Goal: Use online tool/utility: Utilize a website feature to perform a specific function

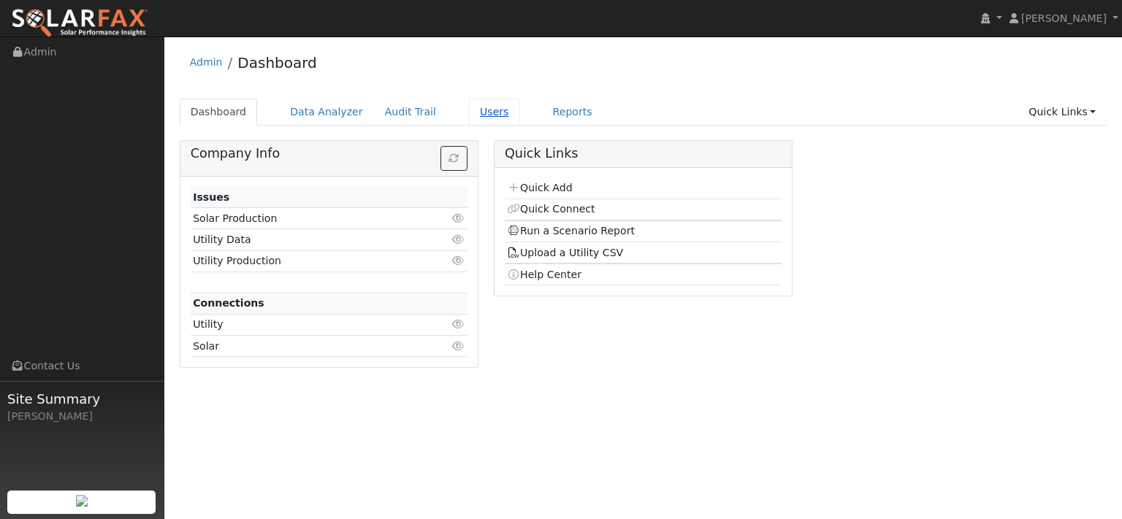
click at [520, 126] on link "Users" at bounding box center [494, 112] width 51 height 27
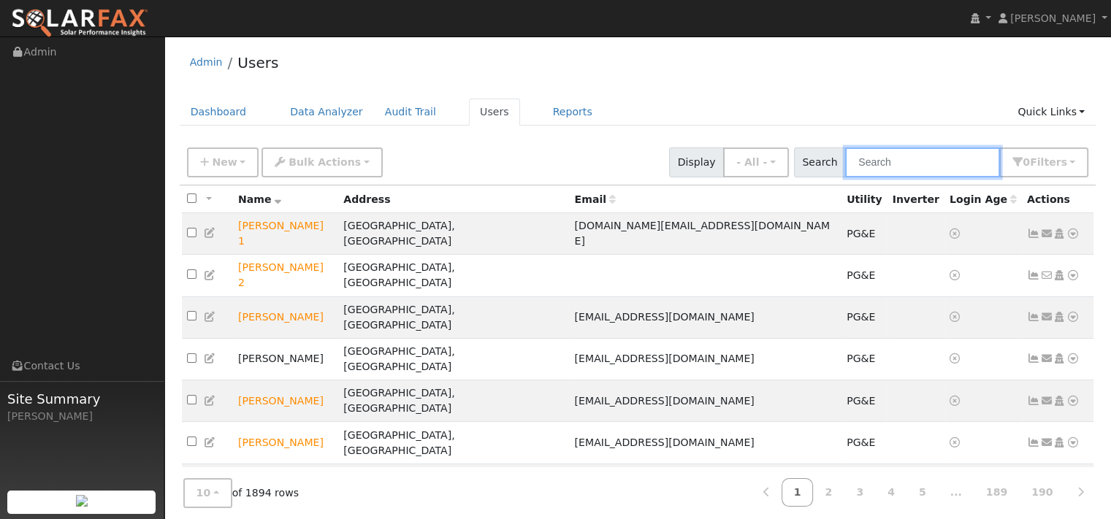
click at [856, 177] on input "text" at bounding box center [922, 163] width 155 height 30
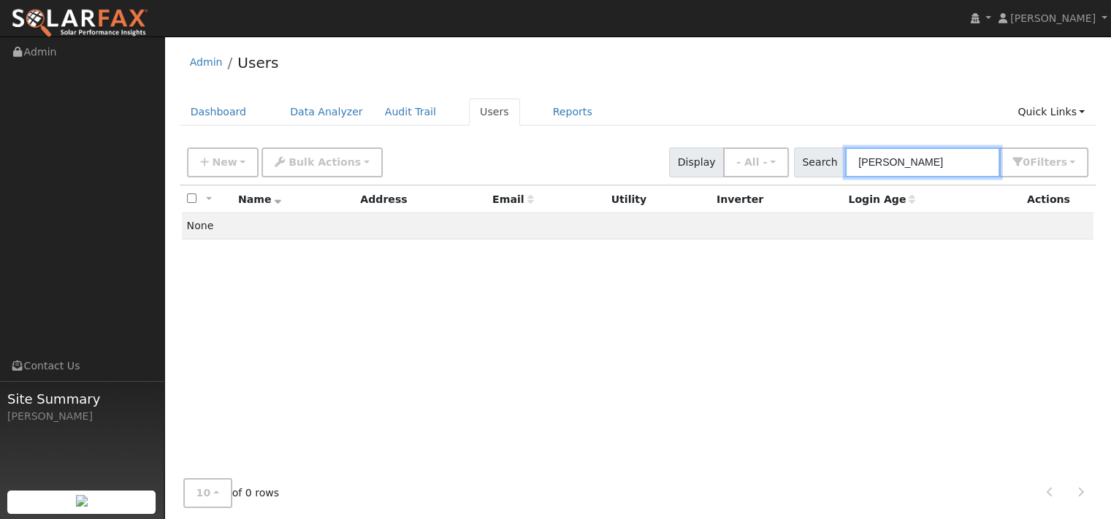
click at [845, 177] on input "osbun" at bounding box center [922, 163] width 155 height 30
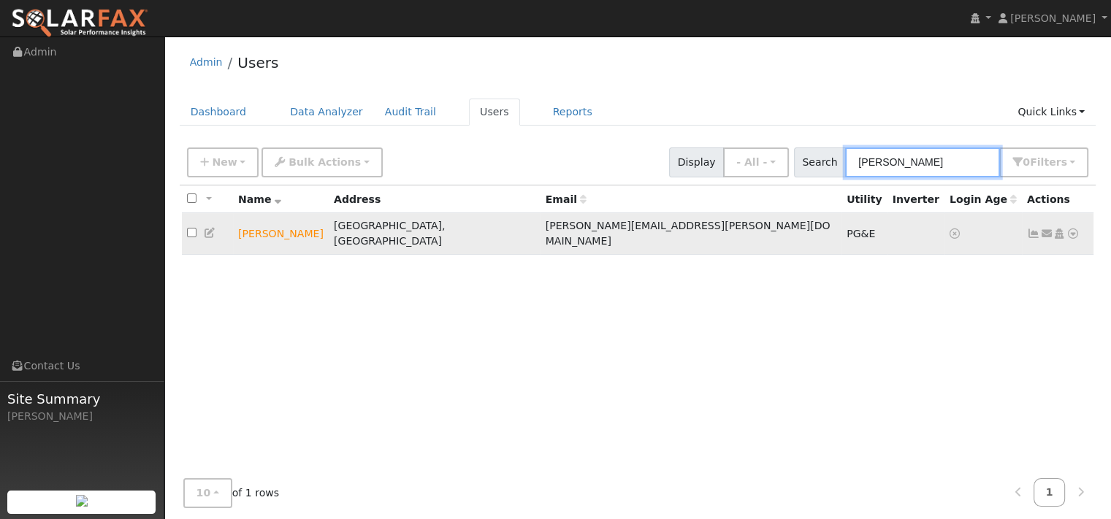
type input "dustin osbun"
click at [1066, 239] on icon at bounding box center [1072, 234] width 13 height 10
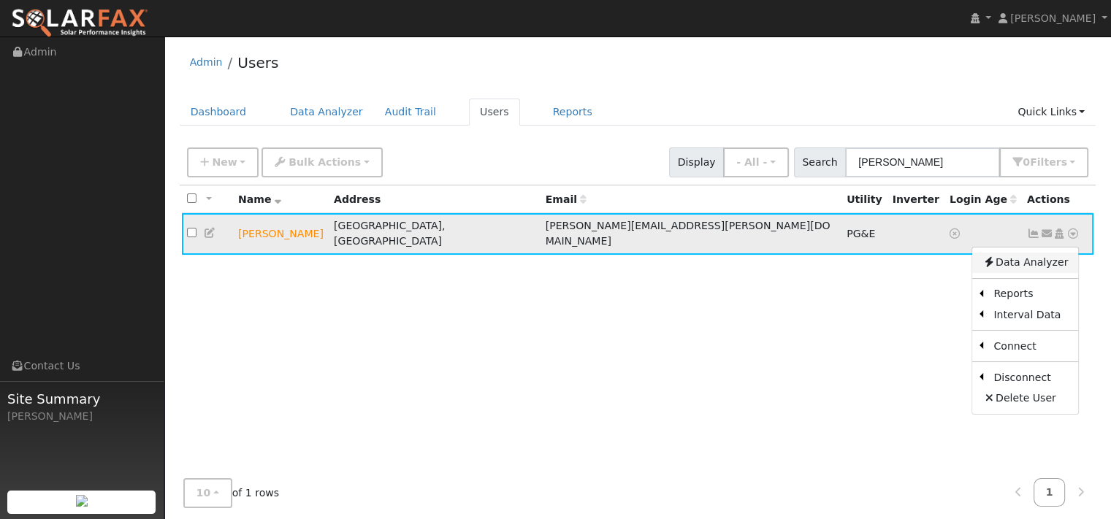
click at [1033, 273] on link "Data Analyzer" at bounding box center [1025, 263] width 106 height 20
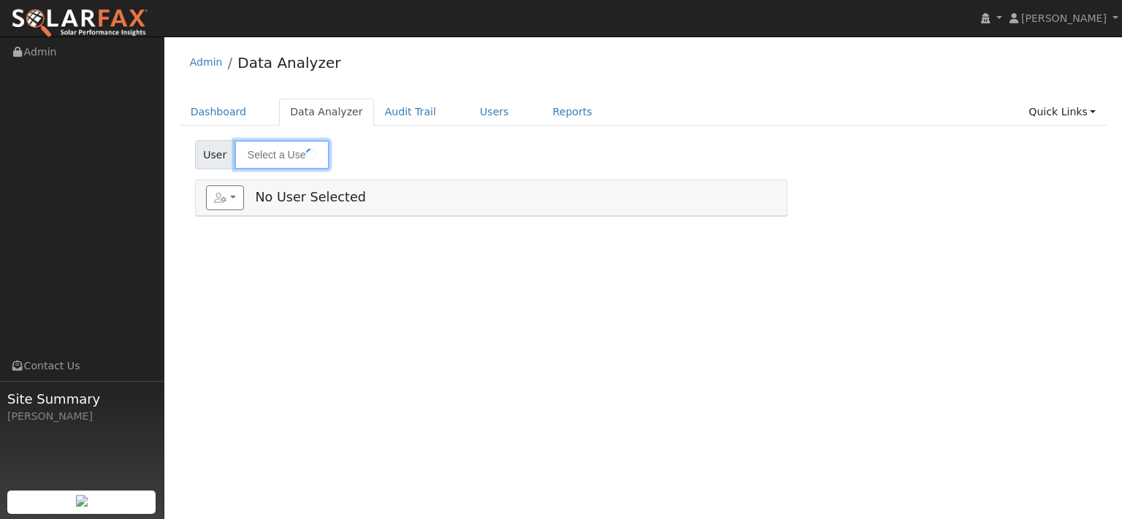
type input "[PERSON_NAME]"
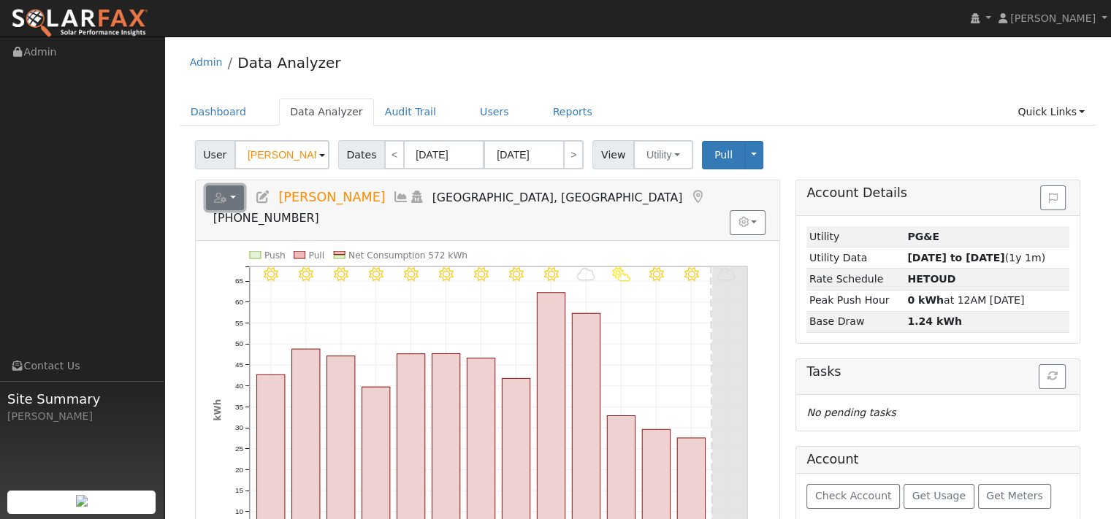
click at [245, 210] on button "button" at bounding box center [225, 198] width 39 height 25
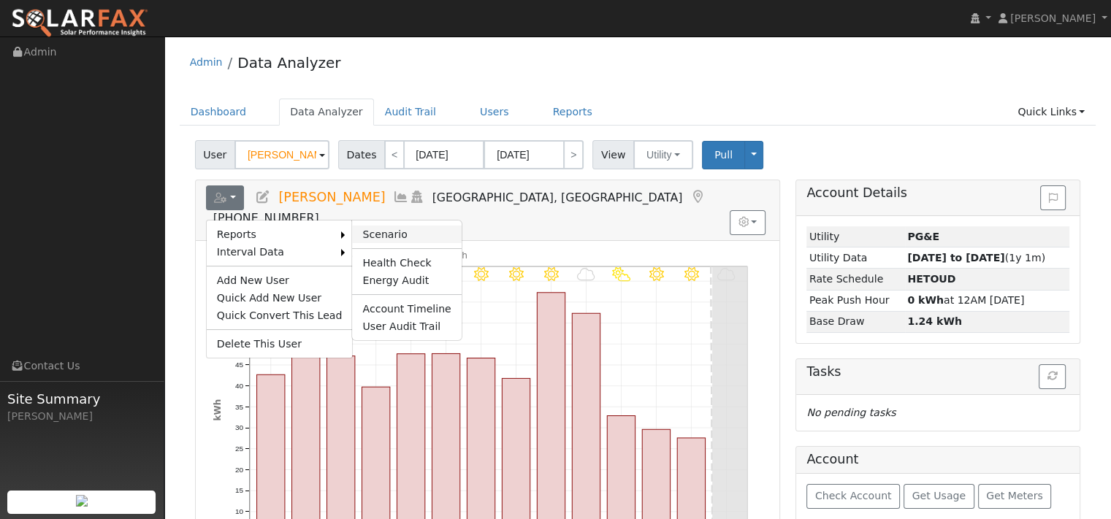
click at [403, 243] on link "Scenario" at bounding box center [406, 235] width 109 height 18
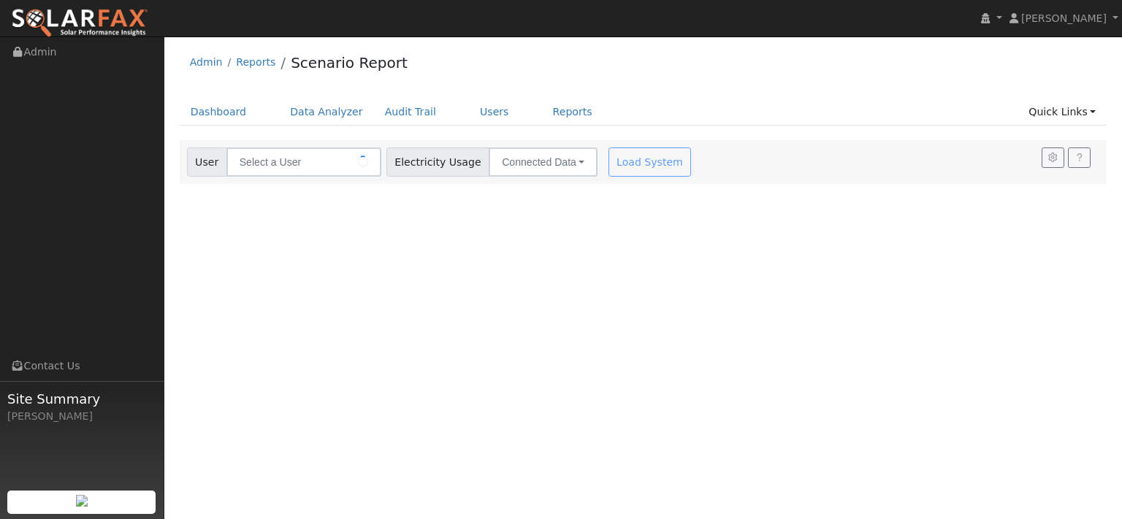
type input "[PERSON_NAME]"
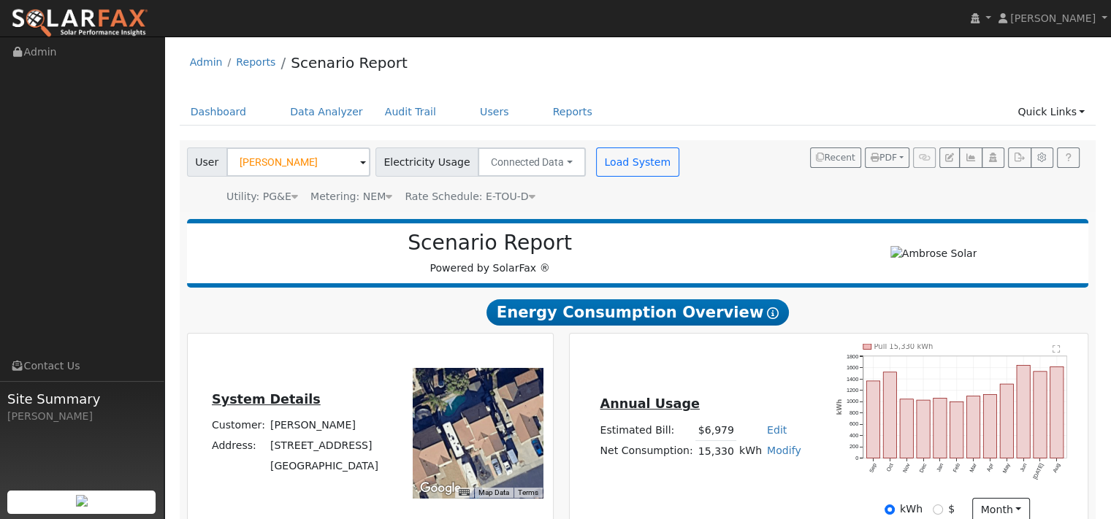
type input "25065"
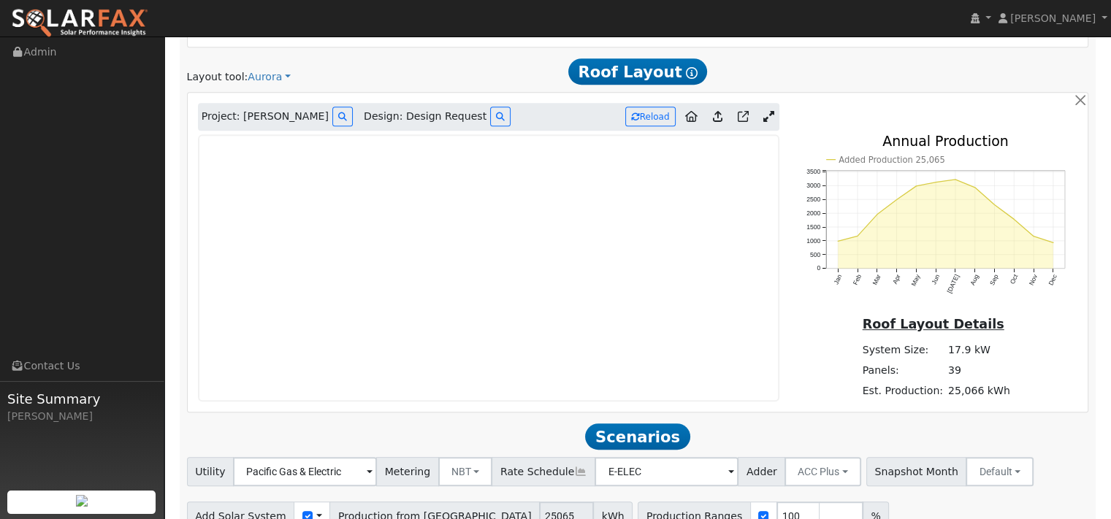
scroll to position [803, 0]
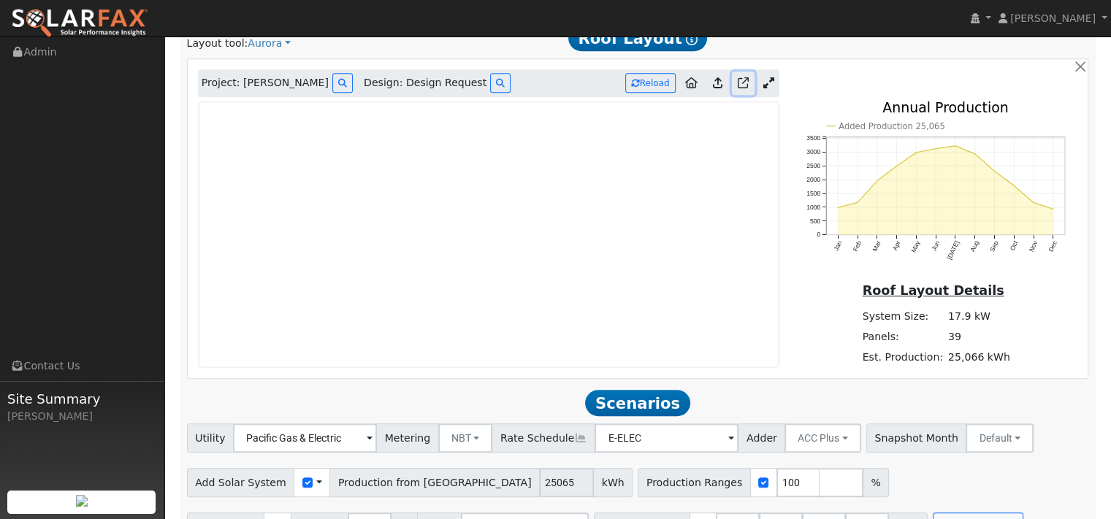
click at [740, 88] on icon at bounding box center [743, 82] width 11 height 11
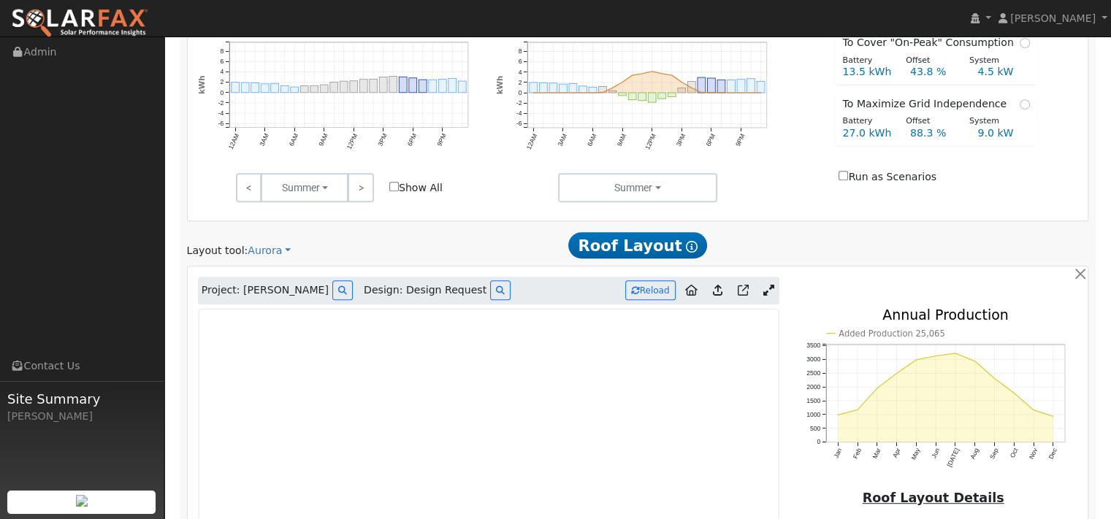
scroll to position [511, 0]
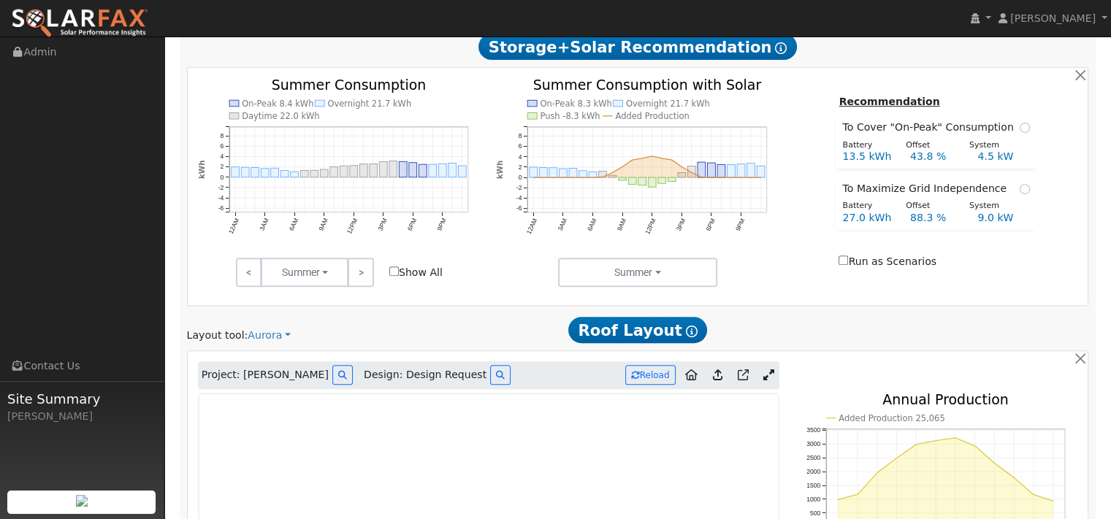
click at [96, 23] on img at bounding box center [79, 23] width 137 height 31
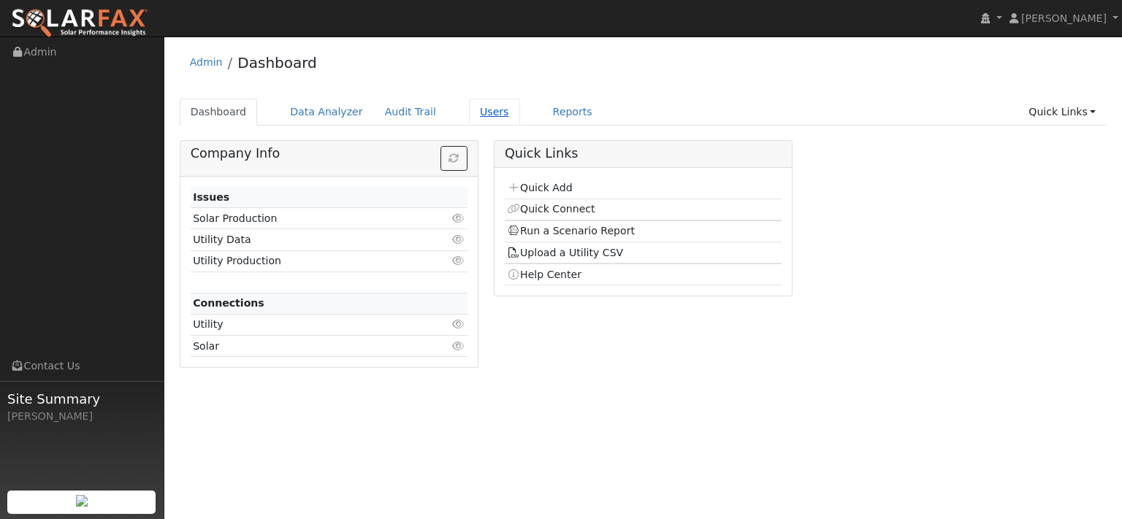
click at [520, 125] on link "Users" at bounding box center [494, 112] width 51 height 27
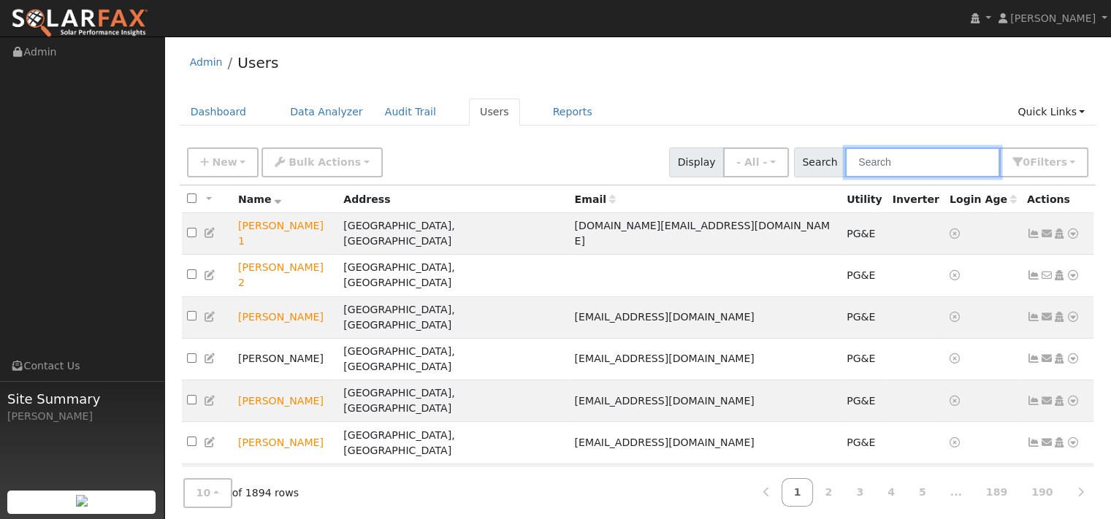
click at [876, 177] on input "text" at bounding box center [922, 163] width 155 height 30
paste input "[PERSON_NAME]"
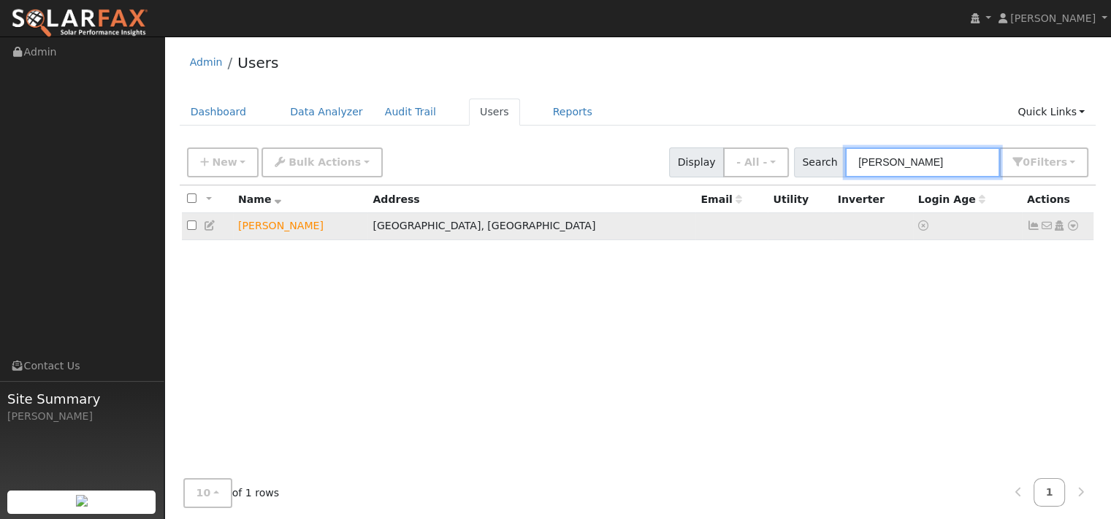
type input "[PERSON_NAME]"
click at [1066, 231] on icon at bounding box center [1072, 226] width 13 height 10
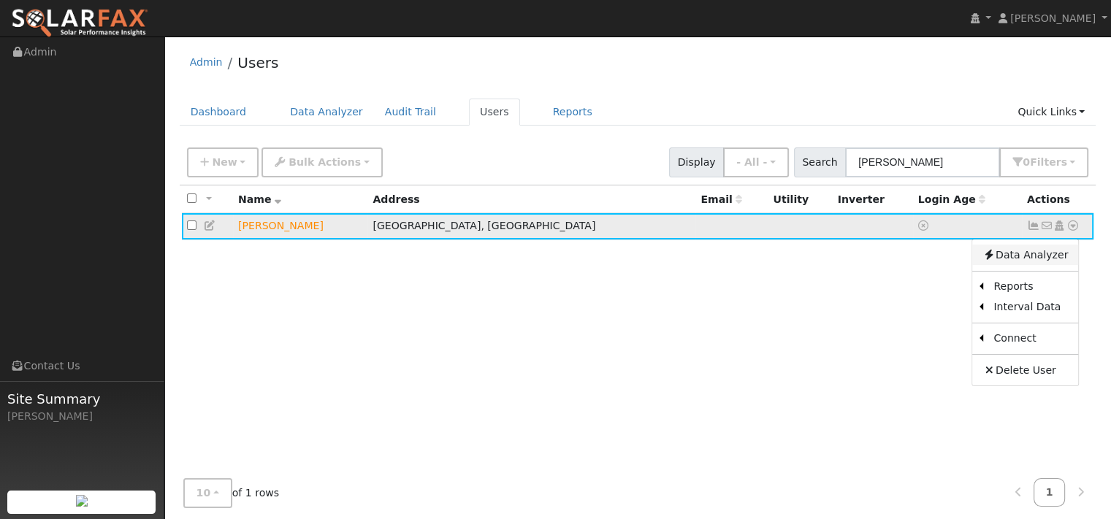
click at [1025, 265] on link "Data Analyzer" at bounding box center [1025, 255] width 106 height 20
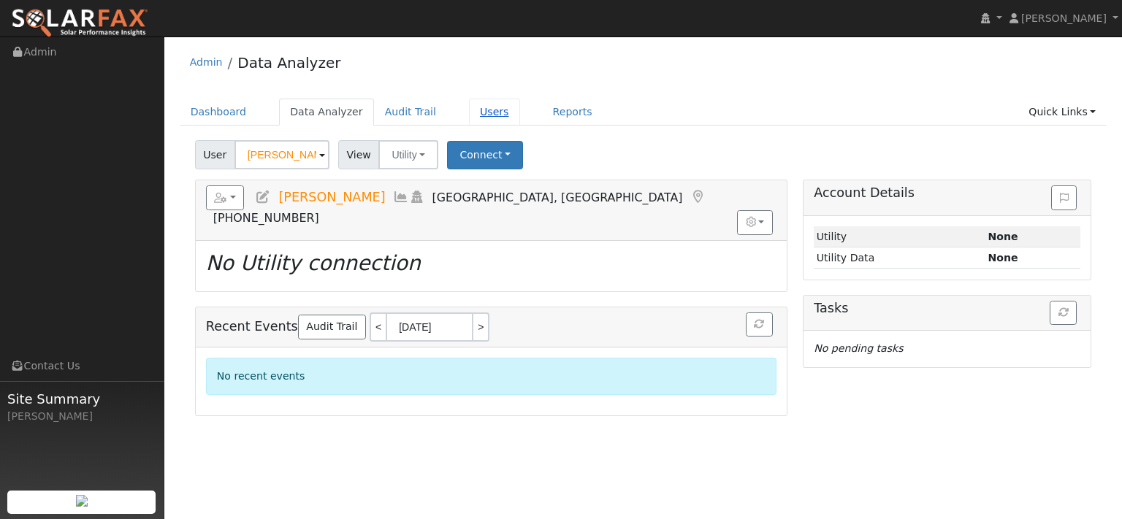
click at [520, 125] on link "Users" at bounding box center [494, 112] width 51 height 27
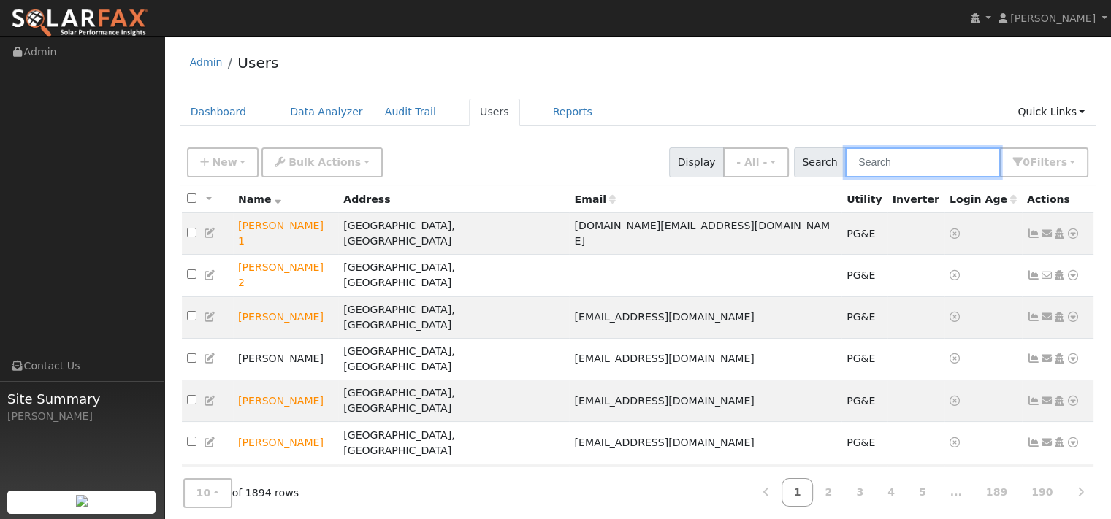
click at [849, 177] on input "text" at bounding box center [922, 163] width 155 height 30
paste input "Bryan Tuck"
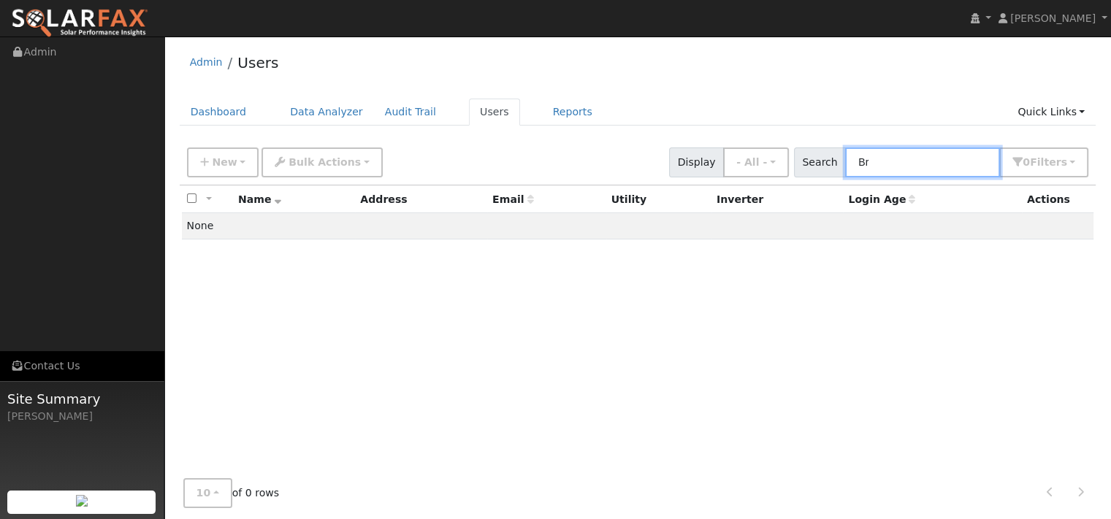
type input "B"
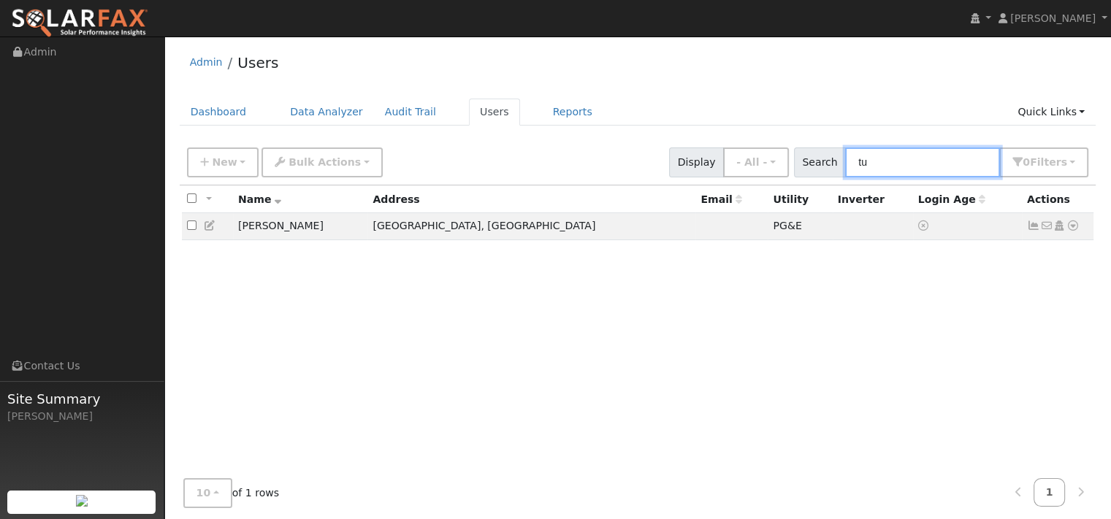
type input "t"
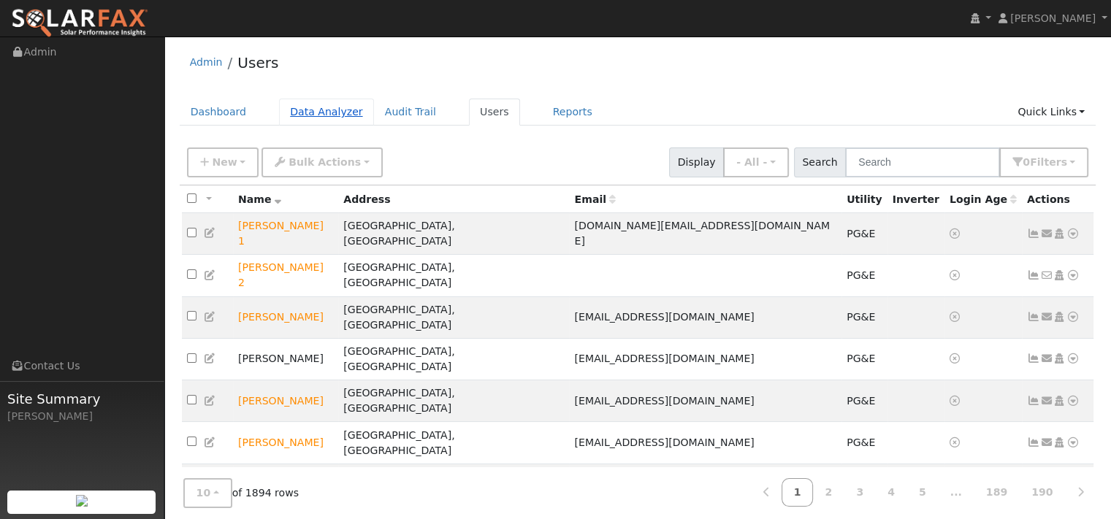
click at [359, 125] on link "Data Analyzer" at bounding box center [326, 112] width 95 height 27
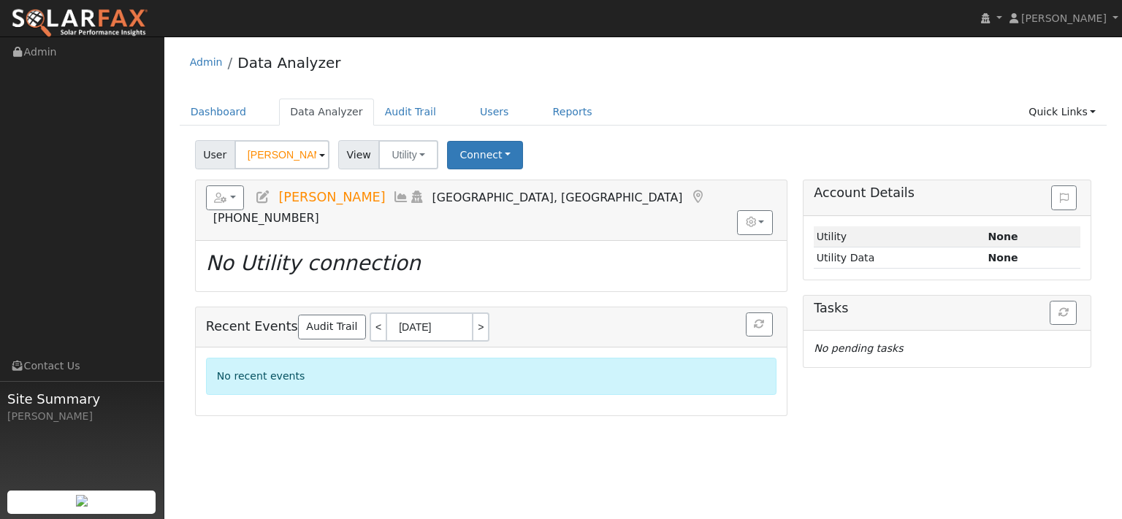
click at [325, 164] on span at bounding box center [322, 156] width 6 height 17
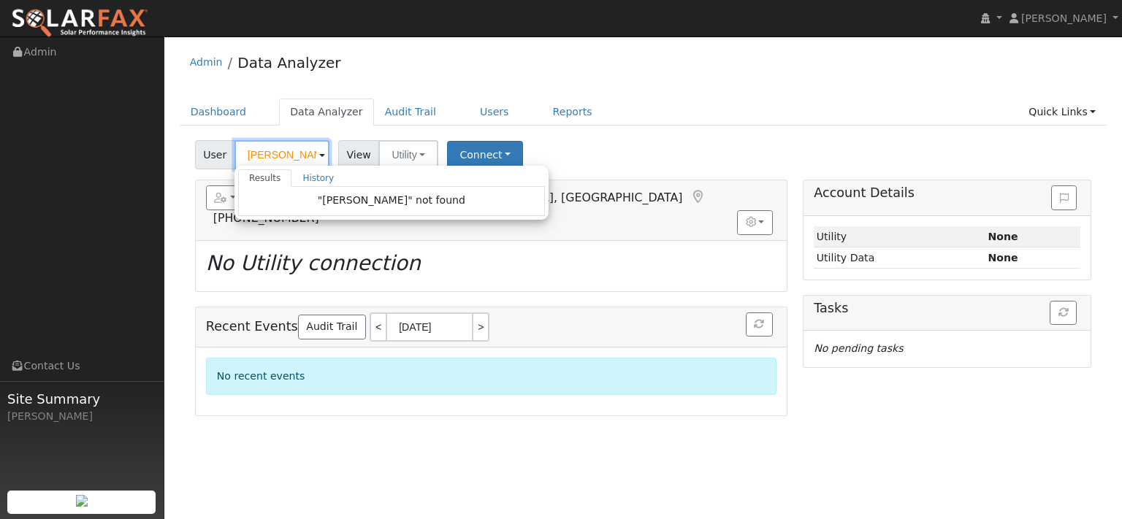
type input "bryan tuck"
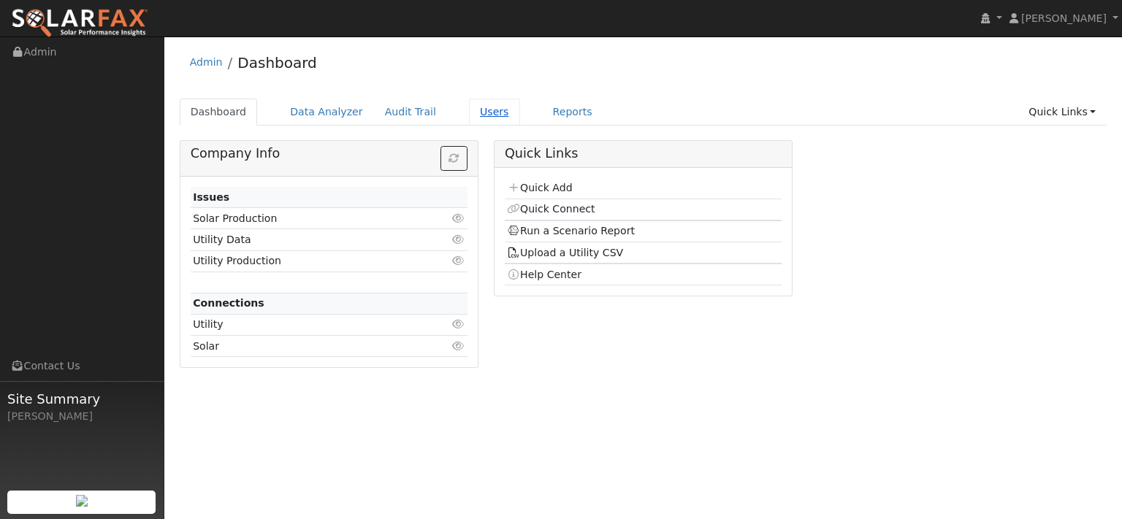
click at [520, 126] on link "Users" at bounding box center [494, 112] width 51 height 27
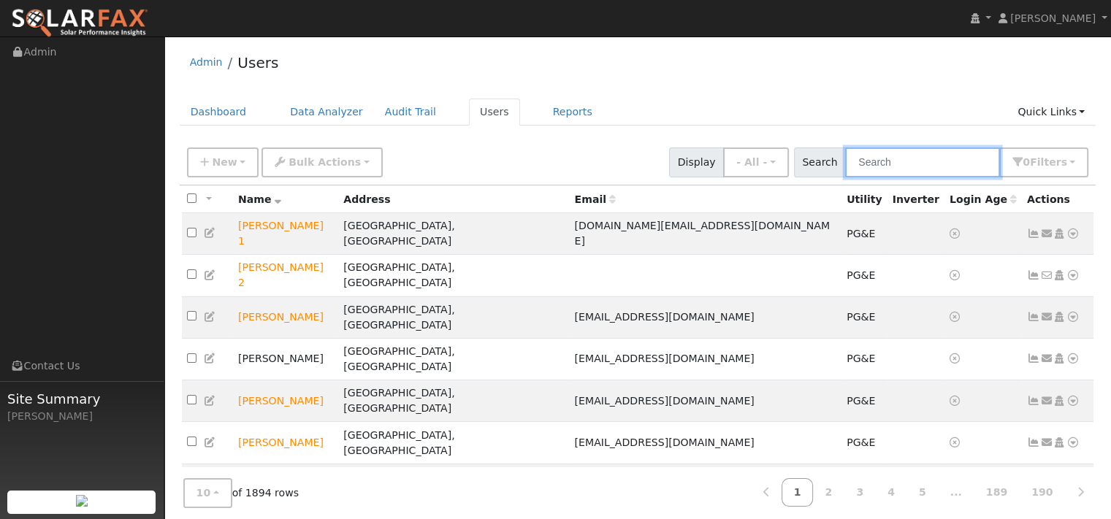
click at [845, 175] on input "text" at bounding box center [922, 163] width 155 height 30
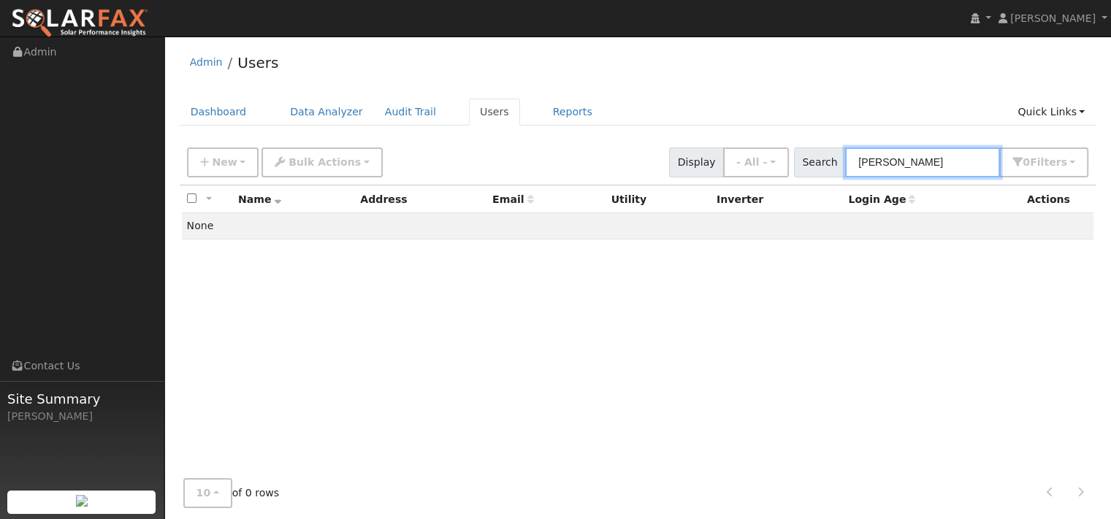
click at [877, 177] on input "cohrs" at bounding box center [922, 163] width 155 height 30
type input "c"
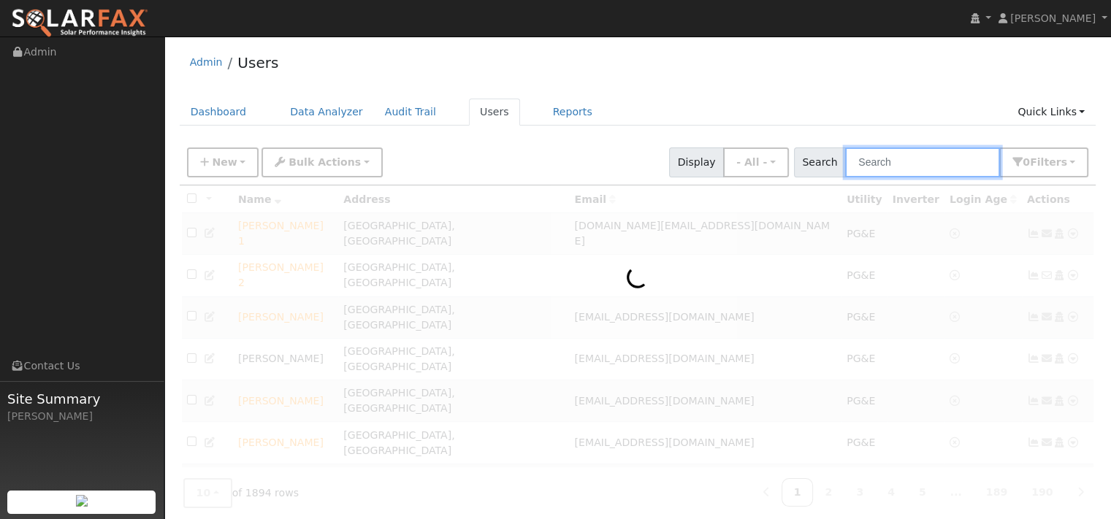
paste input "[PERSON_NAME]"
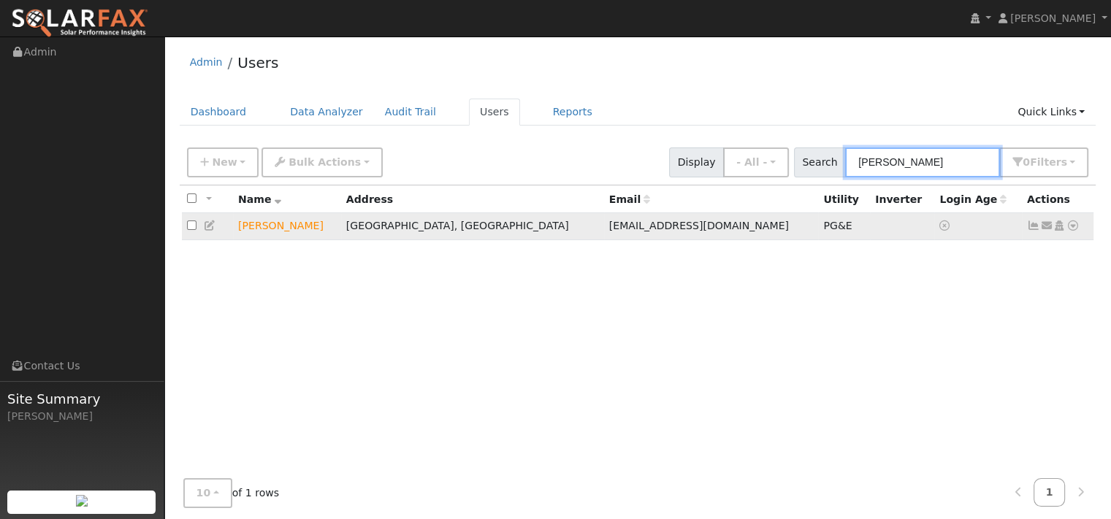
type input "[PERSON_NAME]"
click at [1066, 231] on icon at bounding box center [1072, 226] width 13 height 10
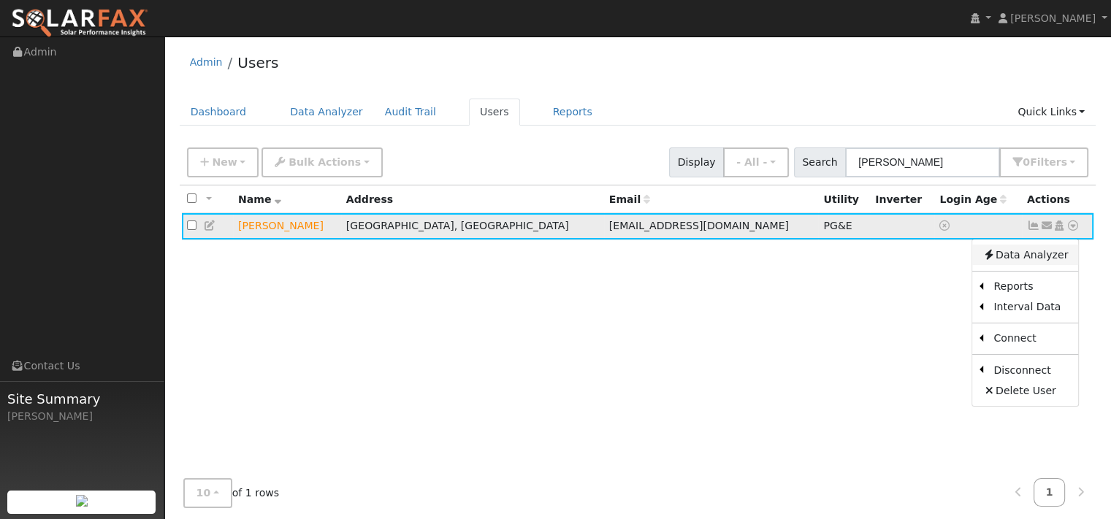
click at [1023, 265] on link "Data Analyzer" at bounding box center [1025, 255] width 106 height 20
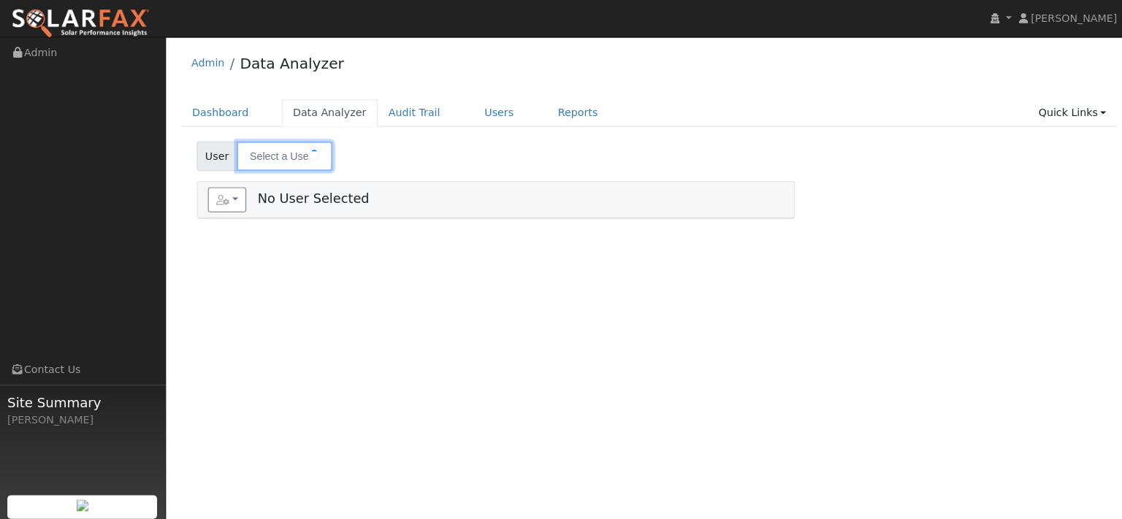
type input "[PERSON_NAME]"
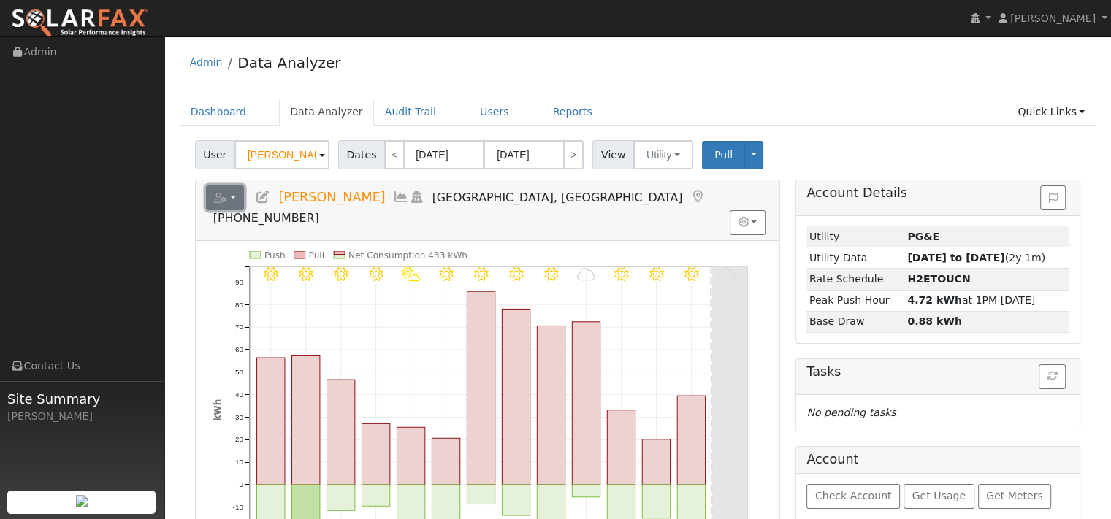
click at [221, 210] on button "button" at bounding box center [225, 198] width 39 height 25
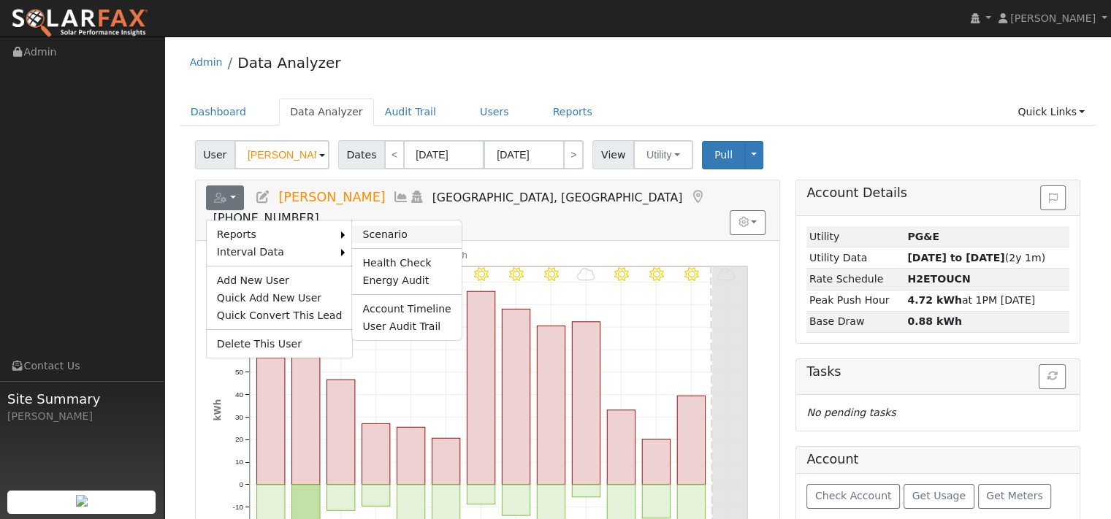
click at [421, 243] on link "Scenario" at bounding box center [406, 235] width 109 height 18
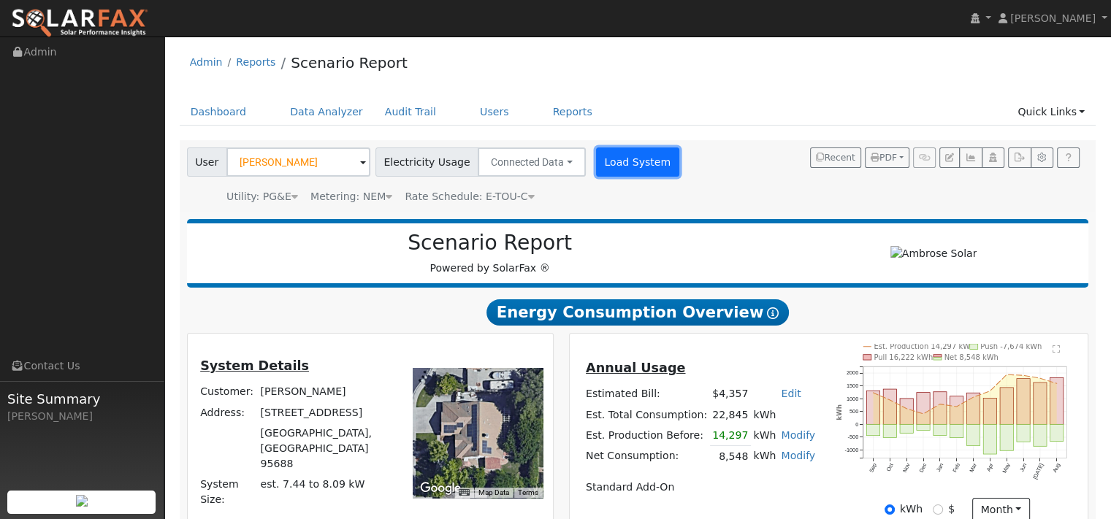
click at [672, 177] on button "Load System" at bounding box center [637, 162] width 83 height 29
click at [679, 175] on button "Load System" at bounding box center [637, 162] width 83 height 29
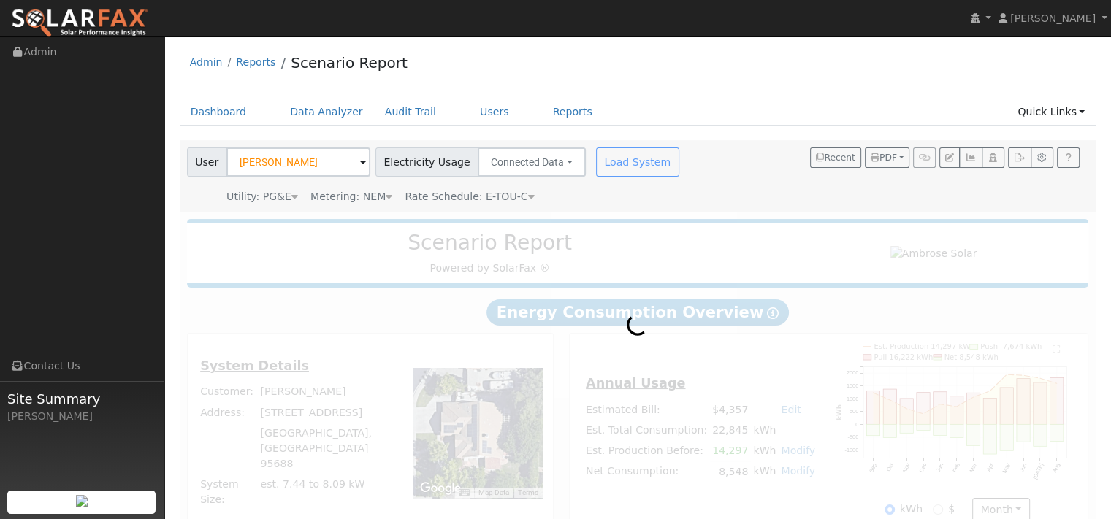
radio input "true"
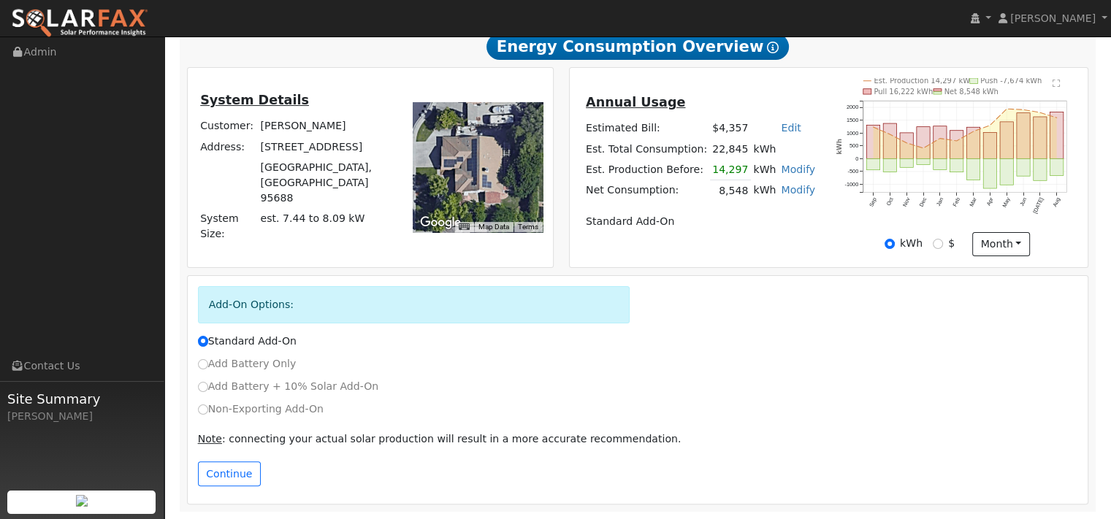
scroll to position [426, 0]
click at [208, 405] on input "Non-Exporting Add-On" at bounding box center [203, 410] width 10 height 10
radio input "true"
radio input "false"
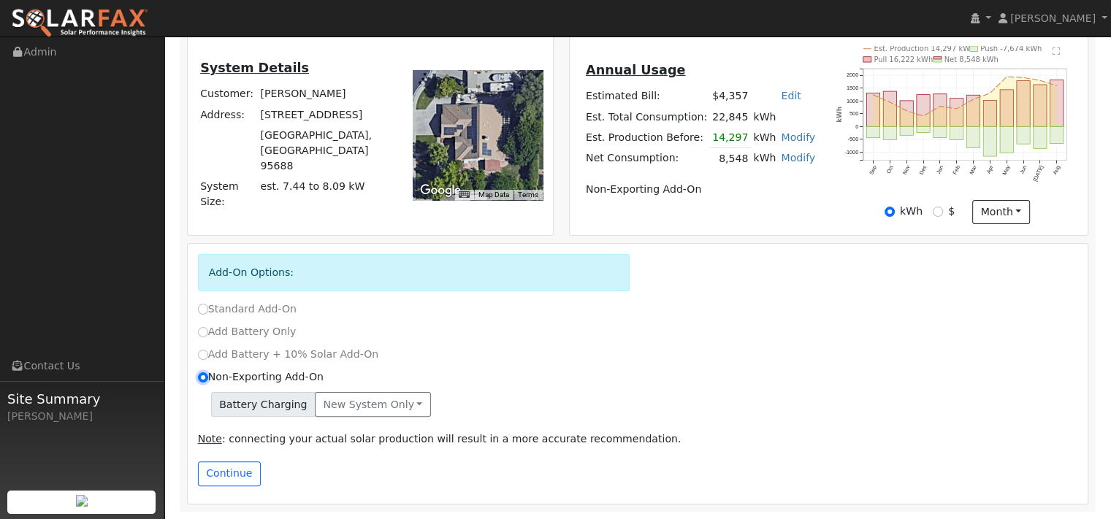
scroll to position [463, 0]
click at [242, 467] on button "Continue" at bounding box center [229, 474] width 63 height 25
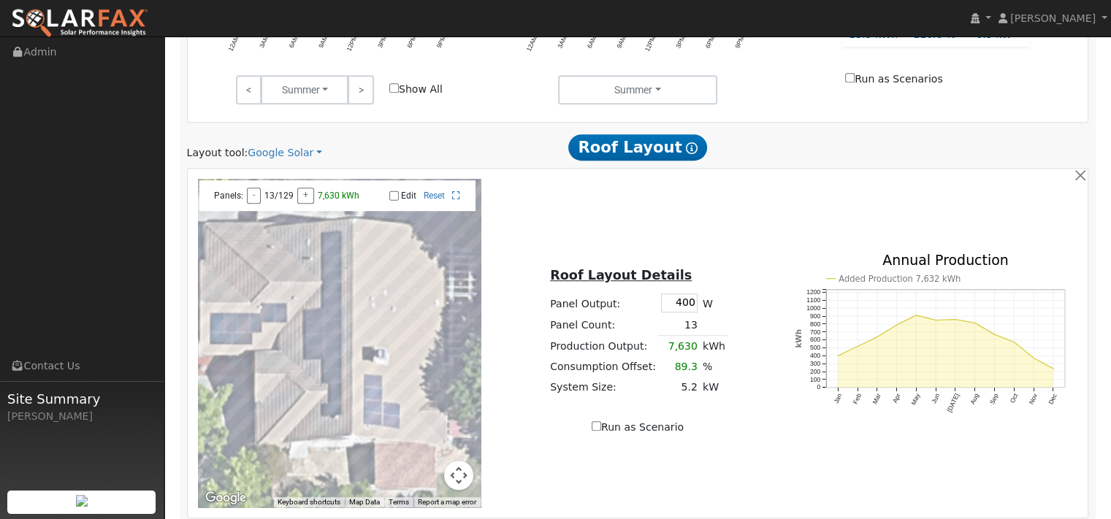
scroll to position [929, 0]
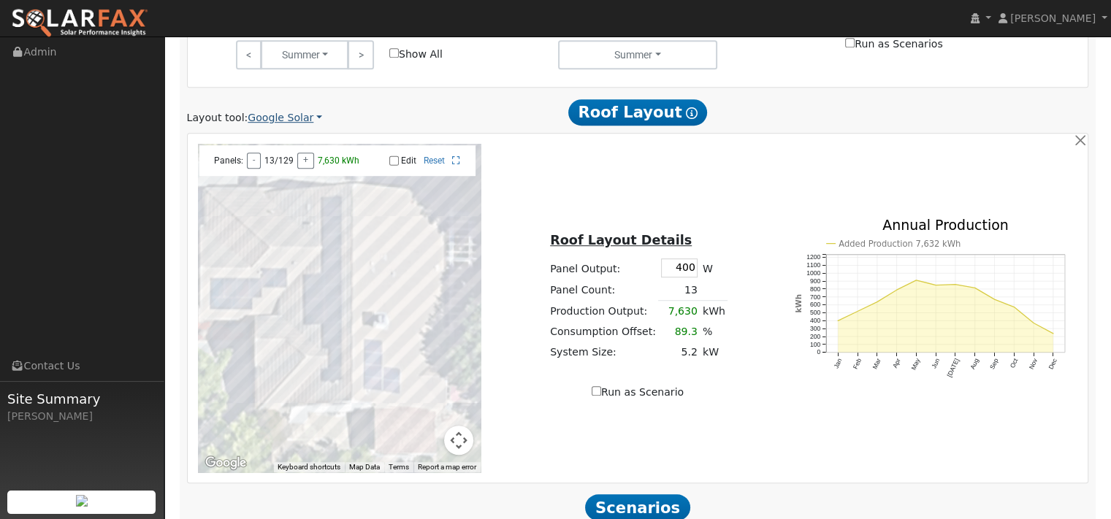
click at [320, 126] on link "Google Solar" at bounding box center [285, 117] width 74 height 15
click at [296, 318] on link "Aurora" at bounding box center [309, 308] width 102 height 20
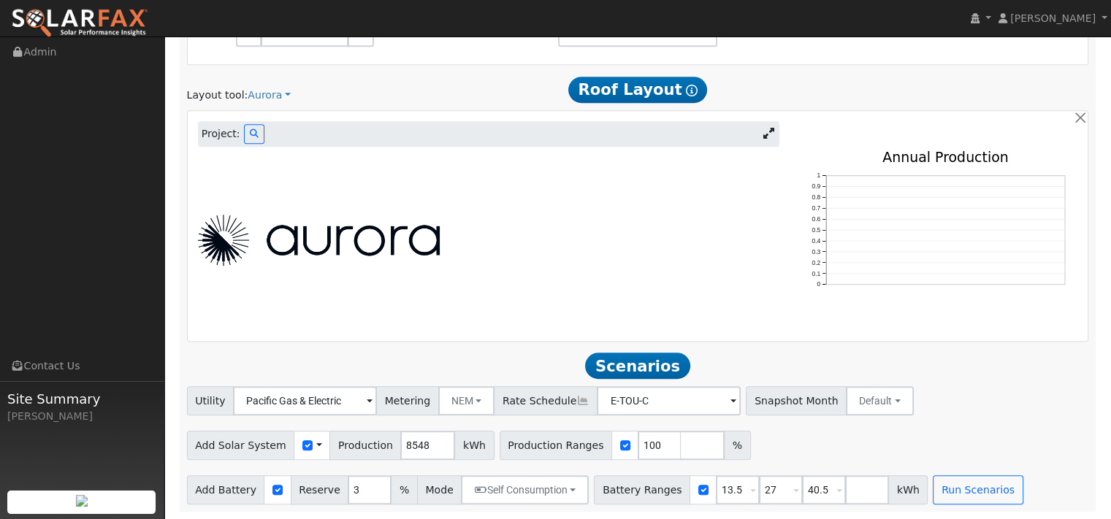
scroll to position [1075, 0]
click at [264, 144] on button at bounding box center [254, 134] width 20 height 20
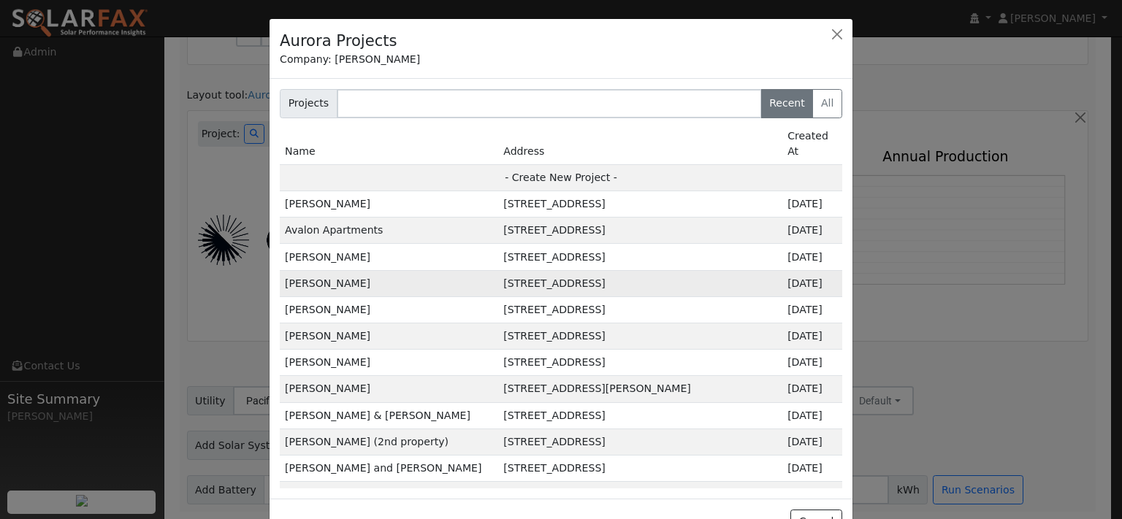
click at [309, 297] on td "[PERSON_NAME]" at bounding box center [389, 283] width 218 height 26
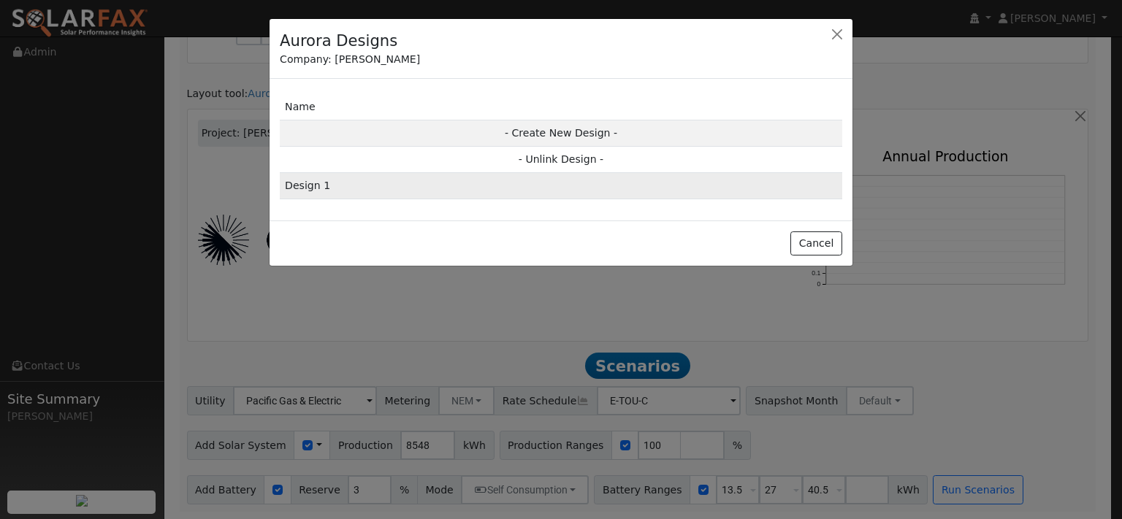
click at [329, 199] on td "Design 1" at bounding box center [561, 186] width 562 height 26
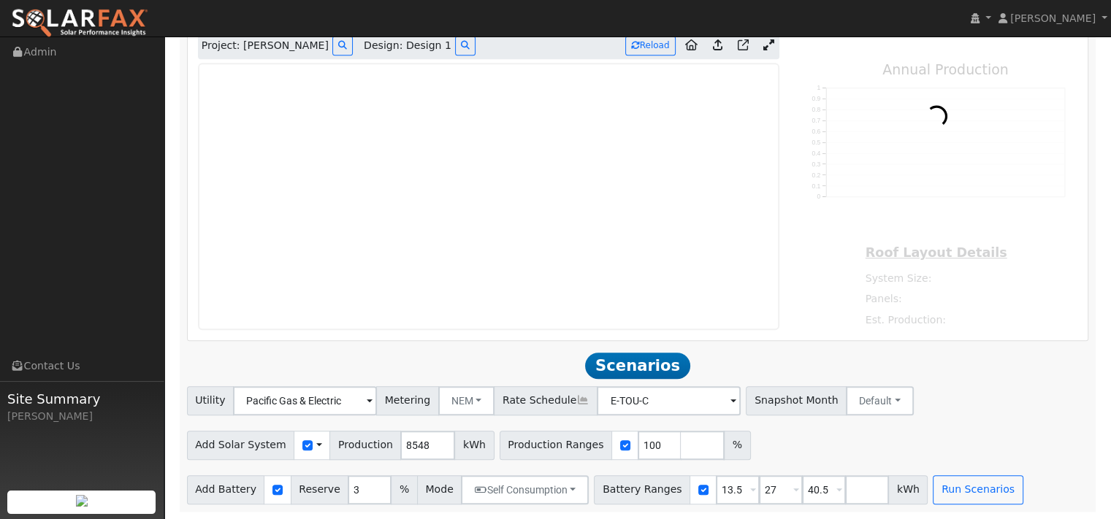
type input "0"
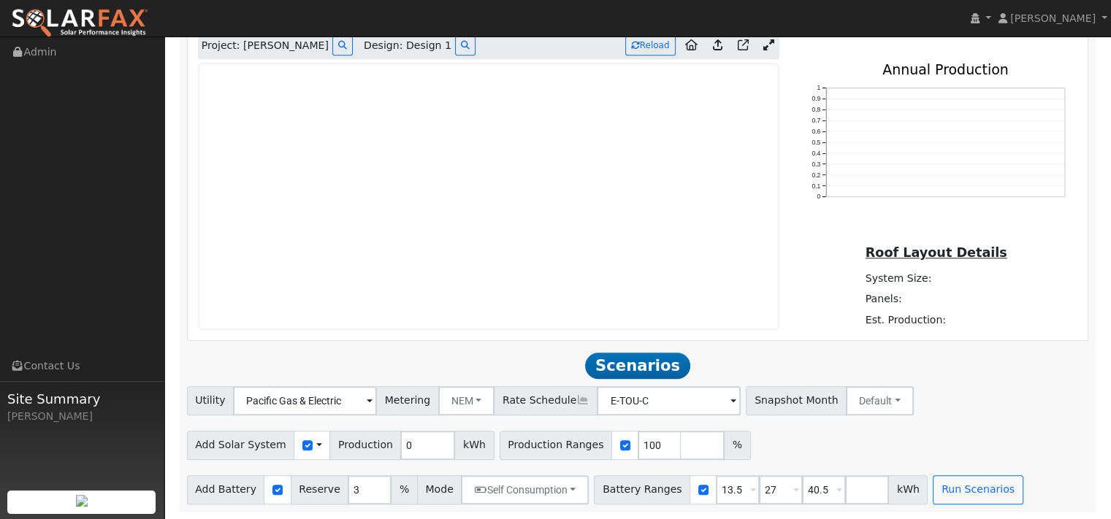
click at [713, 50] on icon at bounding box center [717, 44] width 9 height 11
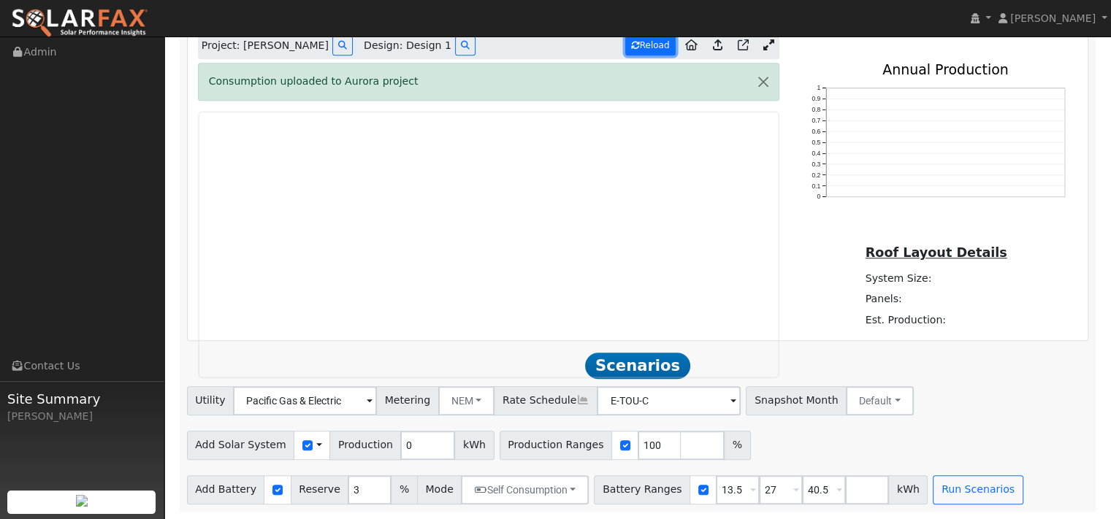
click at [628, 56] on button "Reload" at bounding box center [650, 46] width 50 height 20
click at [739, 50] on icon at bounding box center [743, 44] width 11 height 11
